Goal: Task Accomplishment & Management: Complete application form

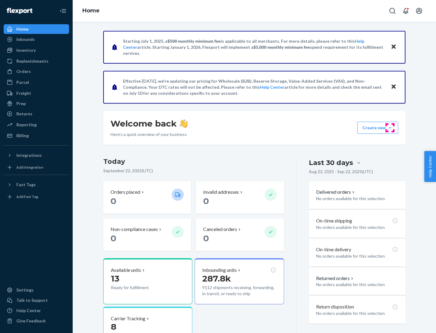
click at [390, 128] on button "Create new Create new inbound Create new order Create new product" at bounding box center [377, 128] width 41 height 12
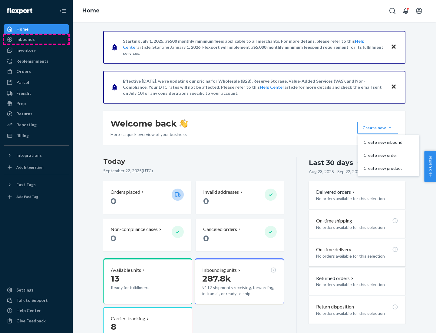
click at [36, 39] on div "Inbounds" at bounding box center [36, 39] width 64 height 8
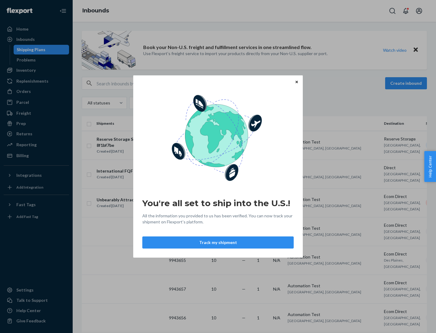
click at [218, 243] on button "Track my shipment" at bounding box center [217, 243] width 151 height 12
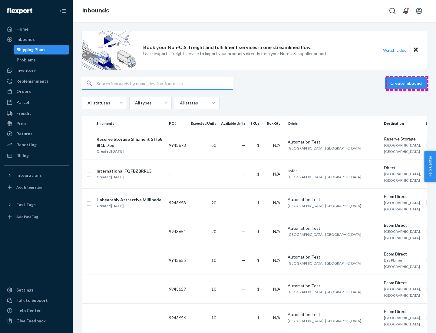
click at [407, 83] on button "Create inbound" at bounding box center [406, 83] width 42 height 12
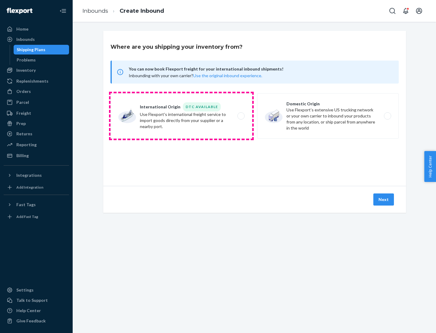
click at [181, 116] on label "International Origin DTC Available Use Flexport's international freight service…" at bounding box center [182, 115] width 142 height 45
click at [241, 116] on input "International Origin DTC Available Use Flexport's international freight service…" at bounding box center [243, 116] width 4 height 4
radio input "true"
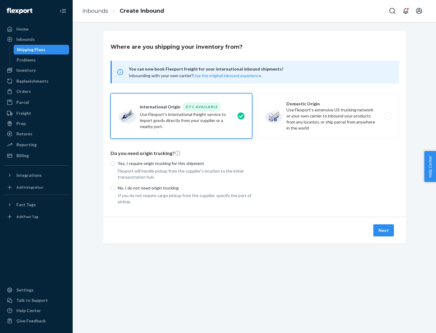
click at [185, 188] on p "No, I do not need origin trucking" at bounding box center [185, 188] width 135 height 6
click at [115, 188] on input "No, I do not need origin trucking" at bounding box center [113, 188] width 5 height 5
radio input "true"
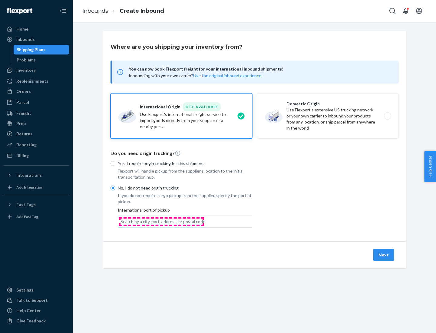
click at [161, 221] on div "Search by a city, port, address, or postal code" at bounding box center [163, 222] width 85 height 6
click at [121, 221] on input "Search by a city, port, address, or postal code" at bounding box center [121, 222] width 1 height 6
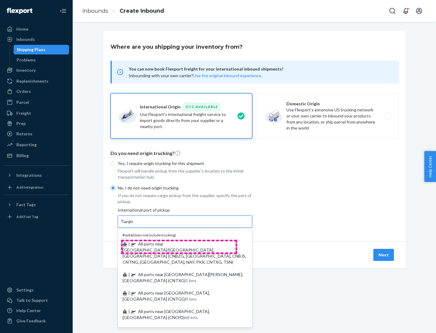
click at [179, 244] on span "| All ports near [GEOGRAPHIC_DATA]/[GEOGRAPHIC_DATA], [GEOGRAPHIC_DATA] (CNBZG,…" at bounding box center [185, 252] width 124 height 23
click at [134, 225] on input "Tianjin" at bounding box center [127, 222] width 13 height 6
type input "All ports near [GEOGRAPHIC_DATA]/[GEOGRAPHIC_DATA], [GEOGRAPHIC_DATA] (CNBZG, […"
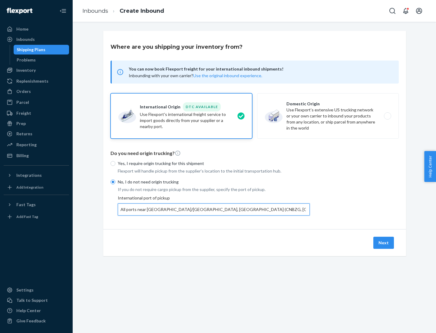
click at [384, 243] on button "Next" at bounding box center [384, 243] width 21 height 12
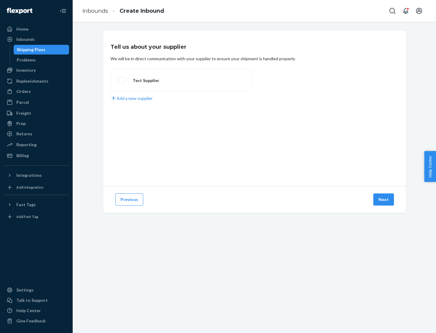
click at [181, 80] on label "Test Supplier" at bounding box center [182, 80] width 142 height 22
click at [122, 80] on input "Test Supplier" at bounding box center [120, 80] width 4 height 4
radio input "true"
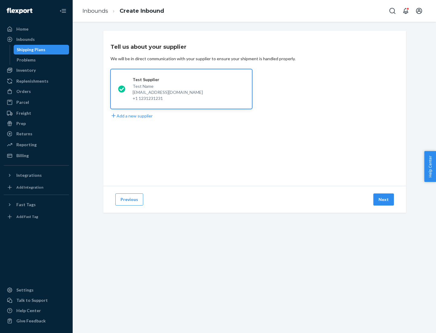
click at [384, 200] on button "Next" at bounding box center [384, 200] width 21 height 12
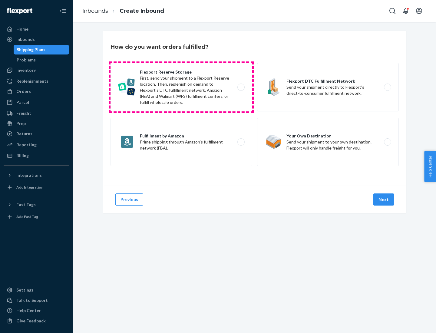
click at [181, 87] on label "Flexport Reserve Storage First, send your shipment to a Flexport Reserve locati…" at bounding box center [182, 87] width 142 height 48
click at [241, 87] on input "Flexport Reserve Storage First, send your shipment to a Flexport Reserve locati…" at bounding box center [243, 87] width 4 height 4
radio input "true"
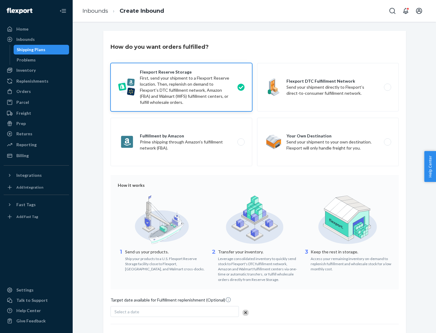
scroll to position [50, 0]
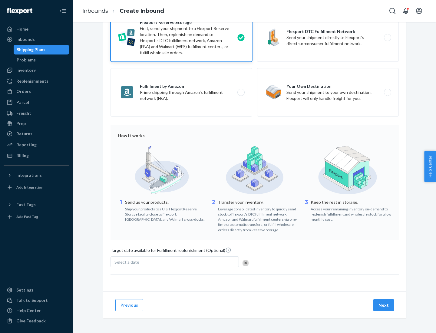
click at [384, 305] on button "Next" at bounding box center [384, 305] width 21 height 12
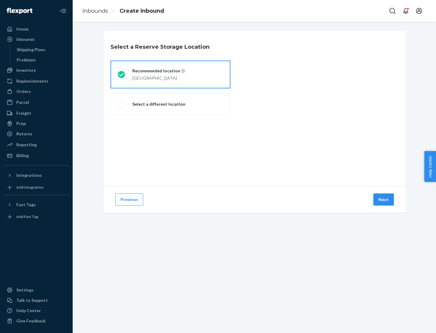
click at [171, 75] on div "[GEOGRAPHIC_DATA]" at bounding box center [158, 77] width 53 height 7
click at [122, 75] on input "Recommended location [GEOGRAPHIC_DATA]" at bounding box center [120, 75] width 4 height 4
click at [384, 200] on button "Next" at bounding box center [384, 200] width 21 height 12
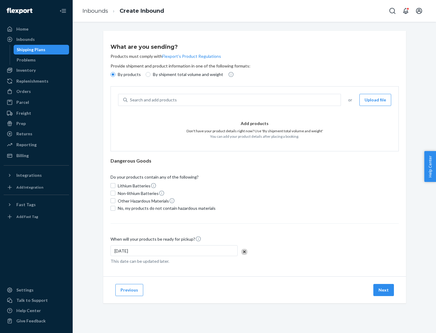
click at [234, 100] on div "Search and add products" at bounding box center [234, 100] width 213 height 11
click at [131, 100] on input "Search and add products" at bounding box center [130, 100] width 1 height 6
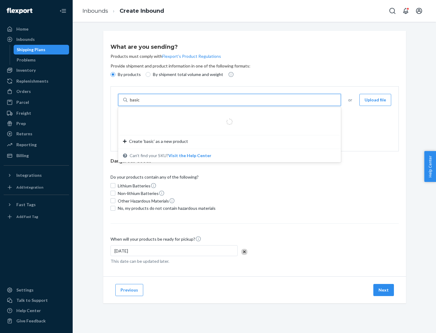
type input "basic"
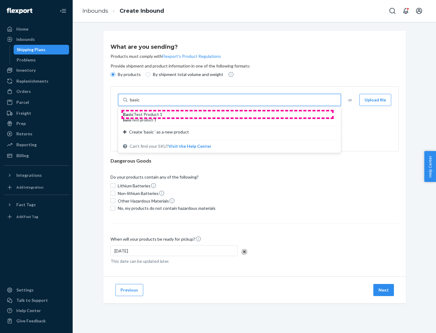
click at [228, 115] on div "Basic Test Product 1" at bounding box center [227, 114] width 208 height 6
click at [141, 103] on input "basic" at bounding box center [135, 100] width 11 height 6
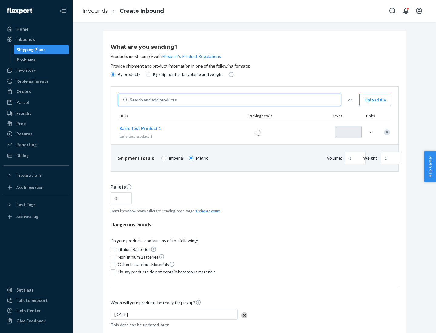
type input "1"
type input "1.09"
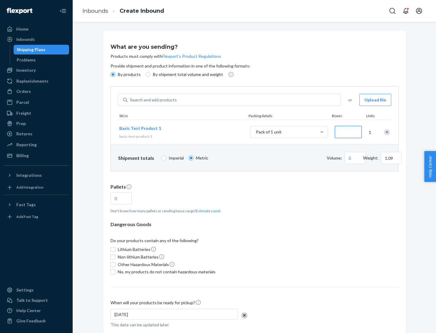
type input "3.27"
type input "3"
type input "0.01"
type input "32.66"
type input "30"
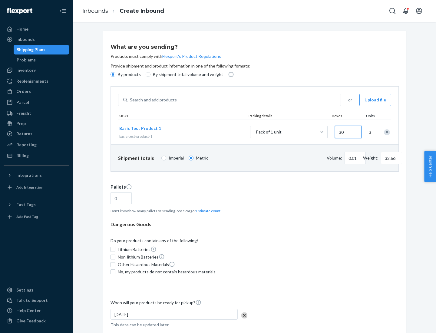
type input "0.07"
type input "326.59"
type input "300"
type input "0.68"
type input "3265.86"
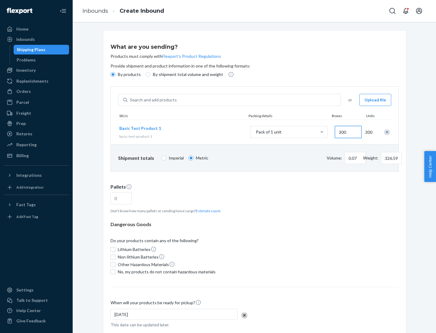
type input "3000"
type input "1.09"
type input "1"
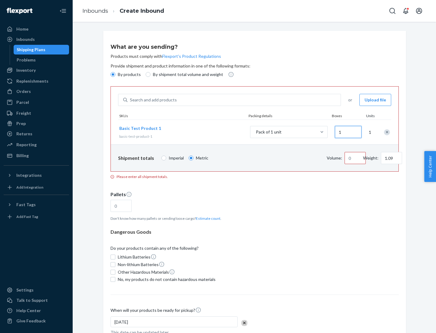
type input "10.89"
type input "10"
type input "0.02"
type input "108.86"
type input "100"
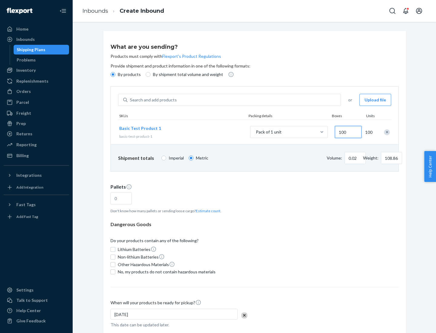
type input "0.23"
type input "1088.62"
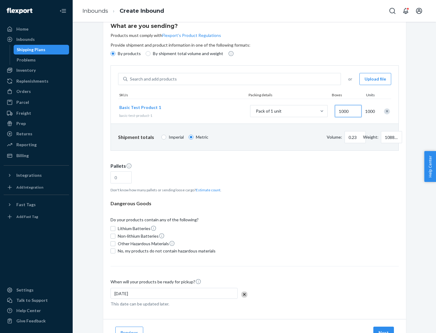
type input "1000"
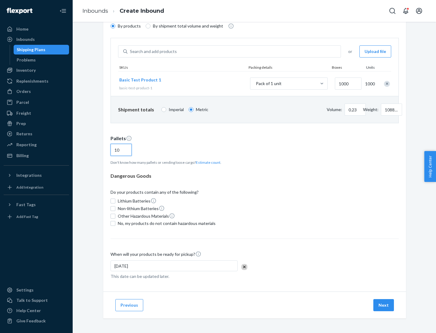
type input "10"
click at [166, 224] on span "No, my products do not contain hazardous materials" at bounding box center [167, 224] width 98 height 6
click at [115, 224] on input "No, my products do not contain hazardous materials" at bounding box center [113, 223] width 5 height 5
checkbox input "true"
click at [384, 305] on button "Next" at bounding box center [384, 305] width 21 height 12
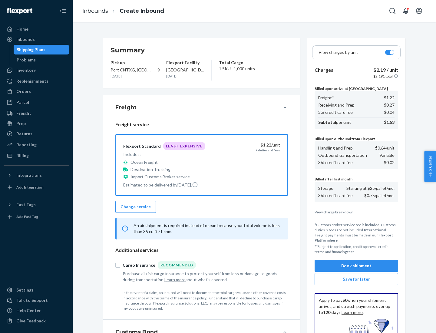
scroll to position [88, 0]
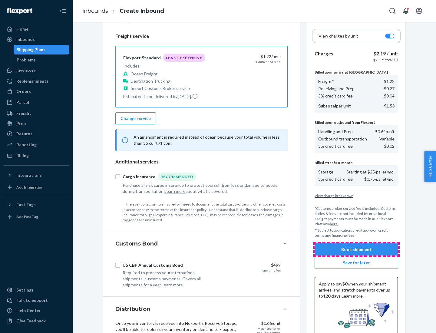
click at [357, 250] on button "Book shipment" at bounding box center [357, 250] width 84 height 12
